Goal: Task Accomplishment & Management: Use online tool/utility

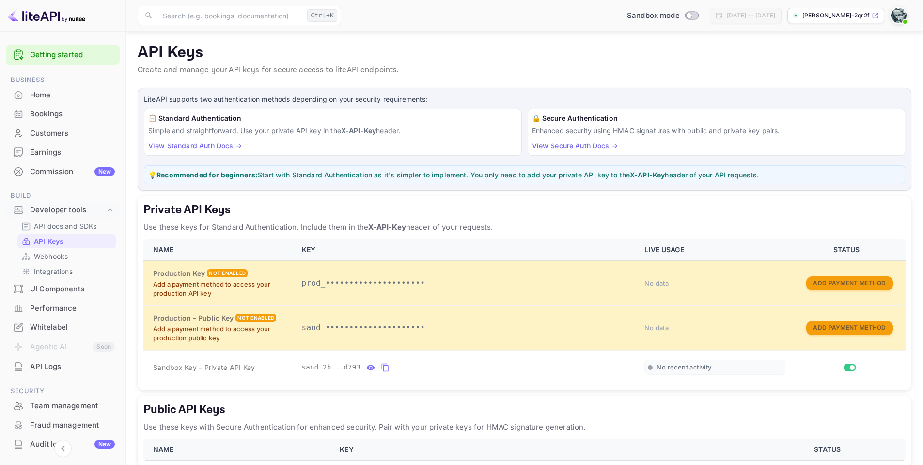
scroll to position [48, 0]
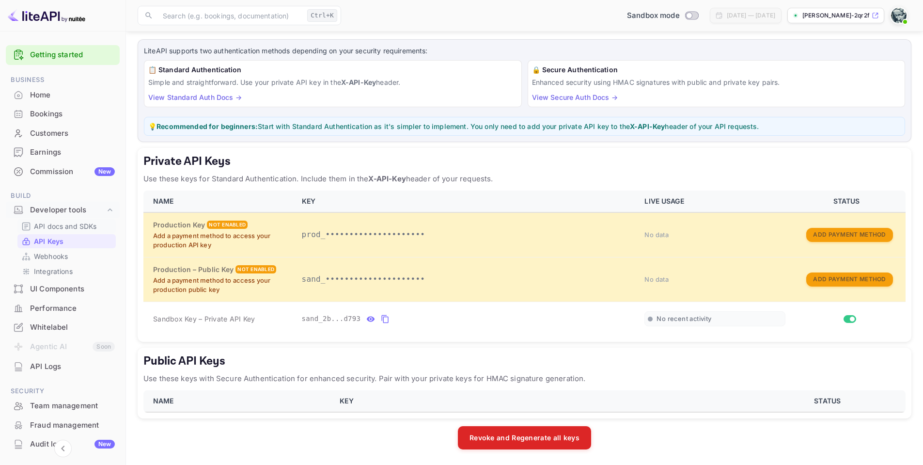
click at [74, 230] on p "API docs and SDKs" at bounding box center [65, 226] width 63 height 10
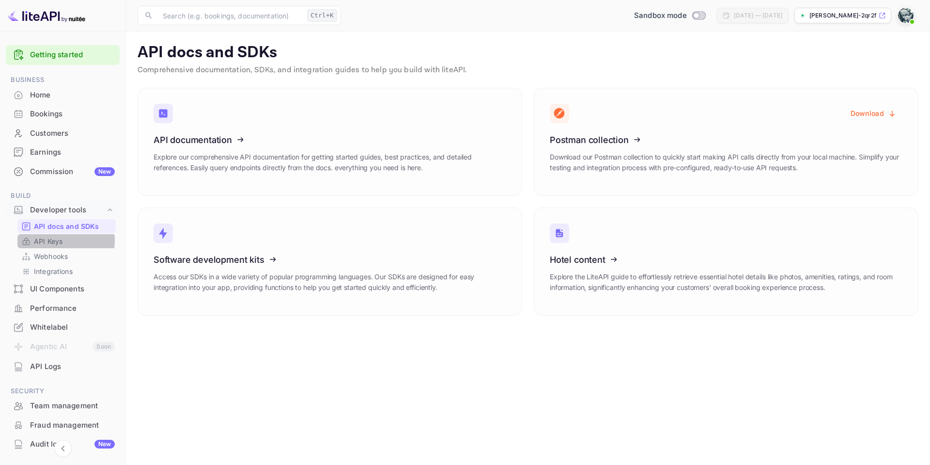
click at [59, 241] on p "API Keys" at bounding box center [48, 241] width 29 height 10
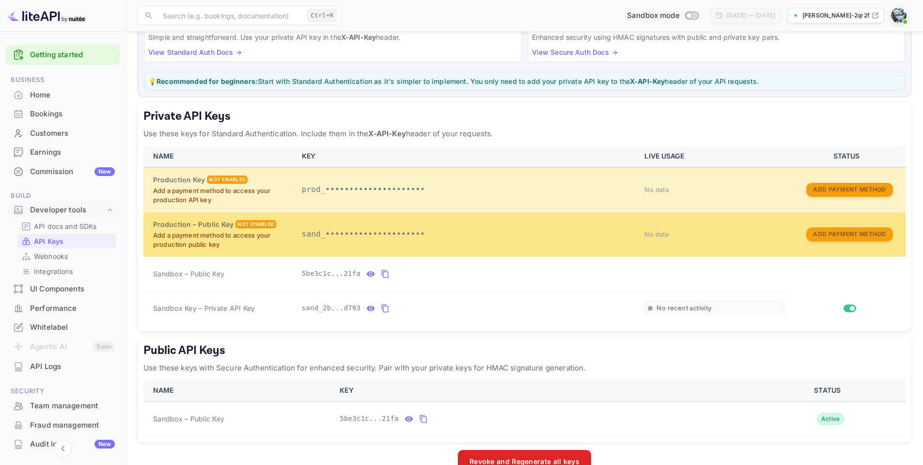
scroll to position [117, 0]
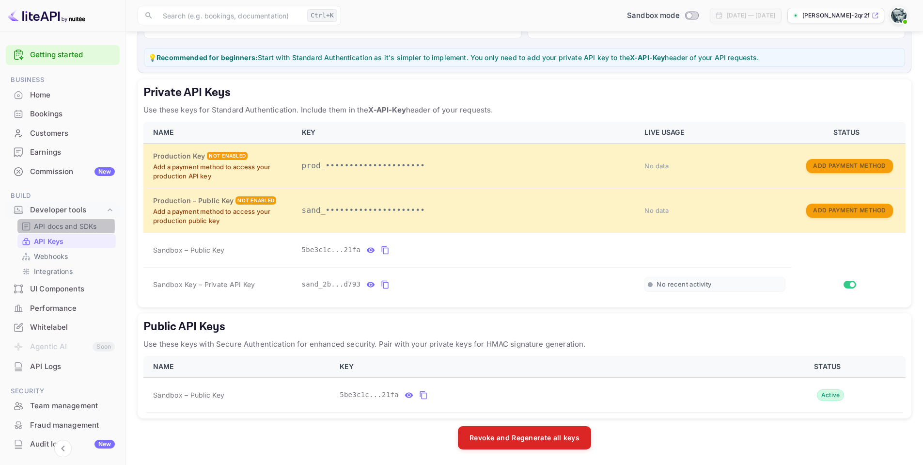
click at [52, 226] on p "API docs and SDKs" at bounding box center [65, 226] width 63 height 10
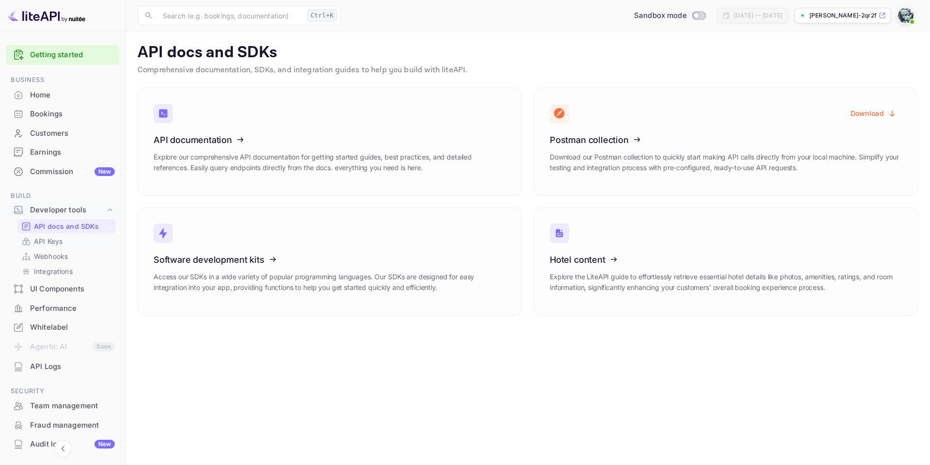
click at [57, 241] on p "API Keys" at bounding box center [48, 241] width 29 height 10
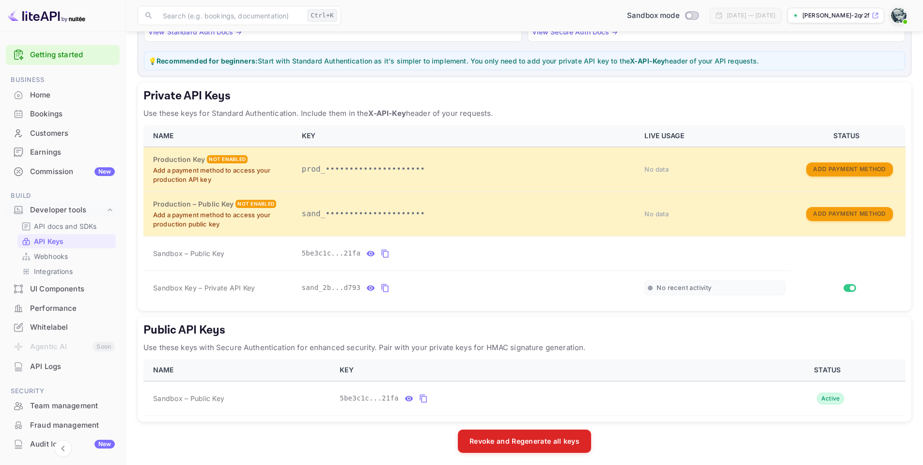
scroll to position [117, 0]
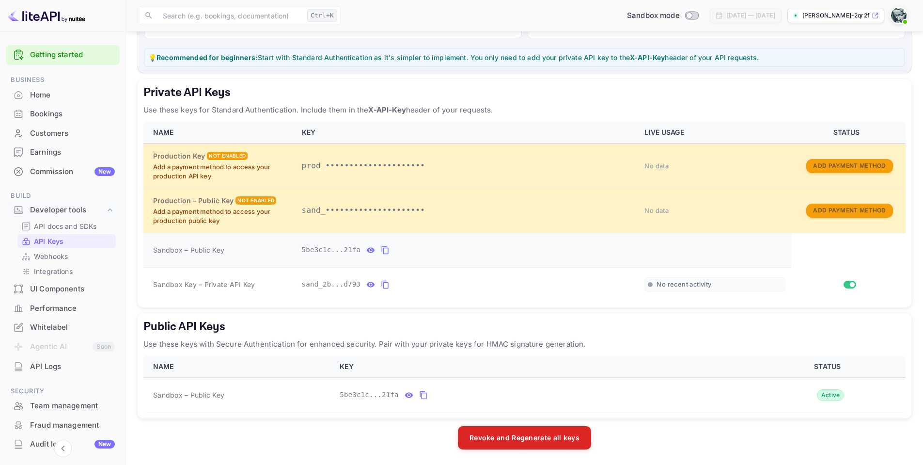
click at [371, 251] on icon "private api keys table" at bounding box center [370, 250] width 9 height 12
click at [371, 285] on icon "private api keys table" at bounding box center [371, 283] width 8 height 5
click at [410, 396] on icon "public api keys table" at bounding box center [409, 394] width 8 height 5
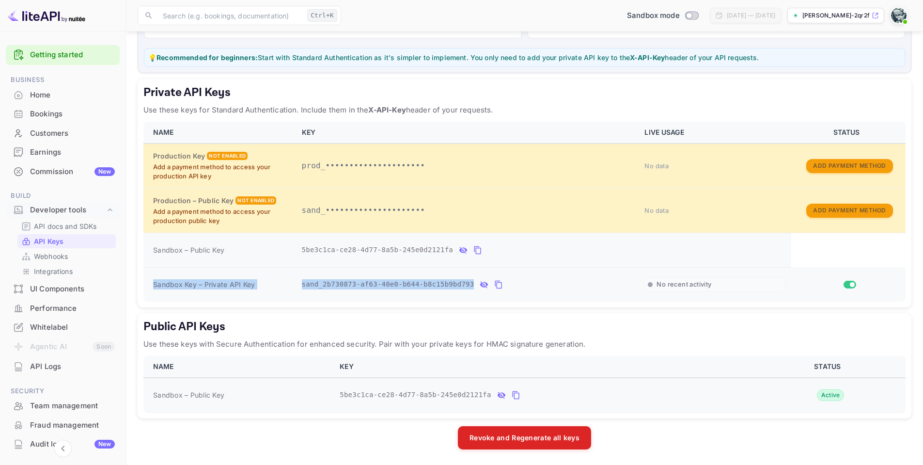
drag, startPoint x: 475, startPoint y: 284, endPoint x: 154, endPoint y: 286, distance: 321.2
click at [154, 286] on tr "Sandbox Key – Private API Key sand_2b730873-af63-40e0-b644-b8c15b9bd793 No rece…" at bounding box center [524, 284] width 762 height 34
click at [219, 293] on td "Sandbox Key – Private API Key" at bounding box center [219, 284] width 153 height 34
click at [509, 295] on td "sand_2b730873-af63-40e0-b644-b8c15b9bd793" at bounding box center [467, 284] width 343 height 34
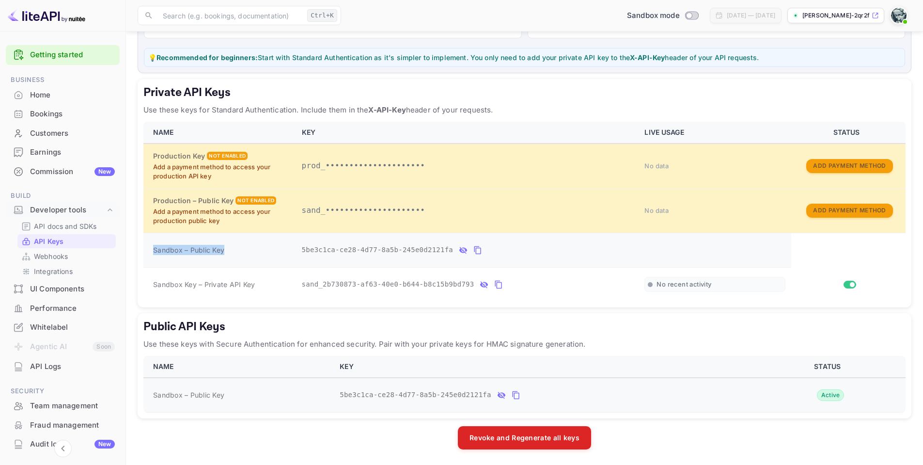
drag, startPoint x: 223, startPoint y: 249, endPoint x: 150, endPoint y: 250, distance: 73.6
click at [150, 250] on td "Sandbox – Public Key" at bounding box center [219, 250] width 153 height 34
copy span "Sandbox – Public Key"
click at [479, 251] on icon "private api keys table" at bounding box center [477, 250] width 9 height 12
drag, startPoint x: 254, startPoint y: 284, endPoint x: 153, endPoint y: 284, distance: 101.3
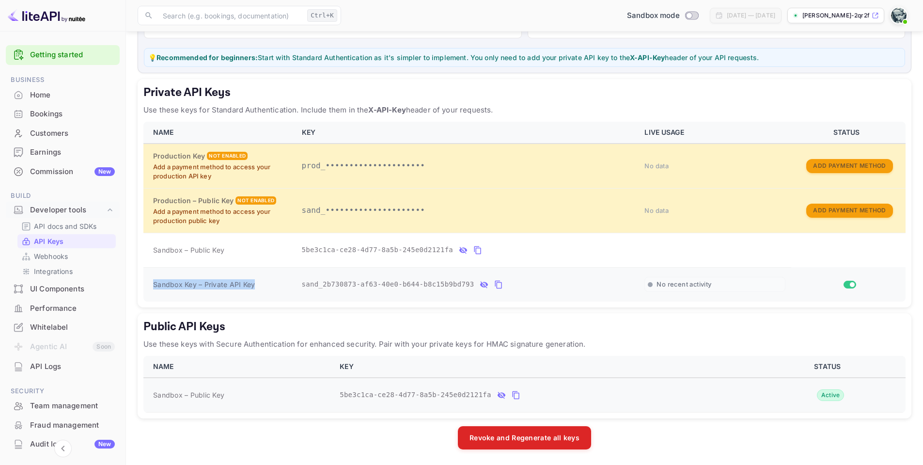
click at [153, 284] on div "Sandbox Key – Private API Key" at bounding box center [221, 284] width 137 height 10
copy span "Sandbox Key – Private API Key"
click at [497, 287] on icon "private api keys table" at bounding box center [498, 285] width 7 height 8
